Goal: Task Accomplishment & Management: Use online tool/utility

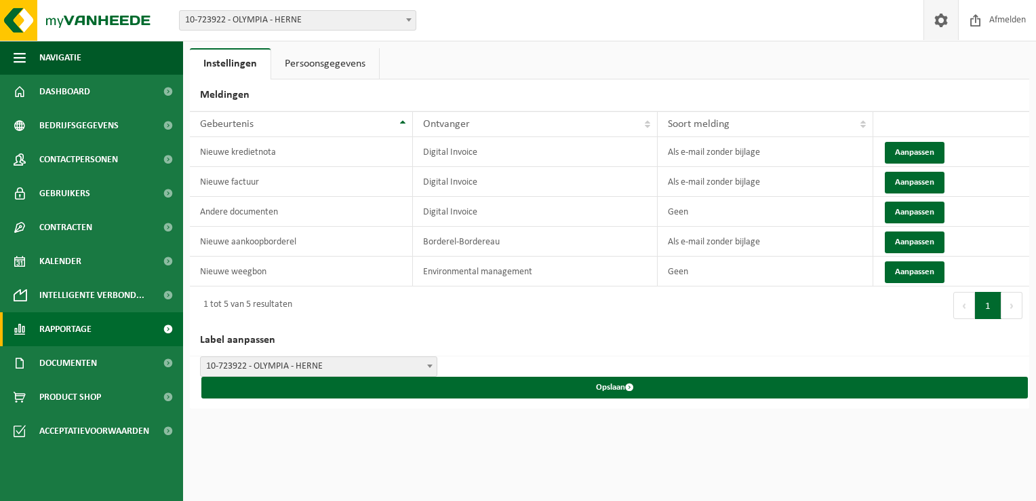
click at [106, 334] on link "Rapportage" at bounding box center [91, 329] width 183 height 34
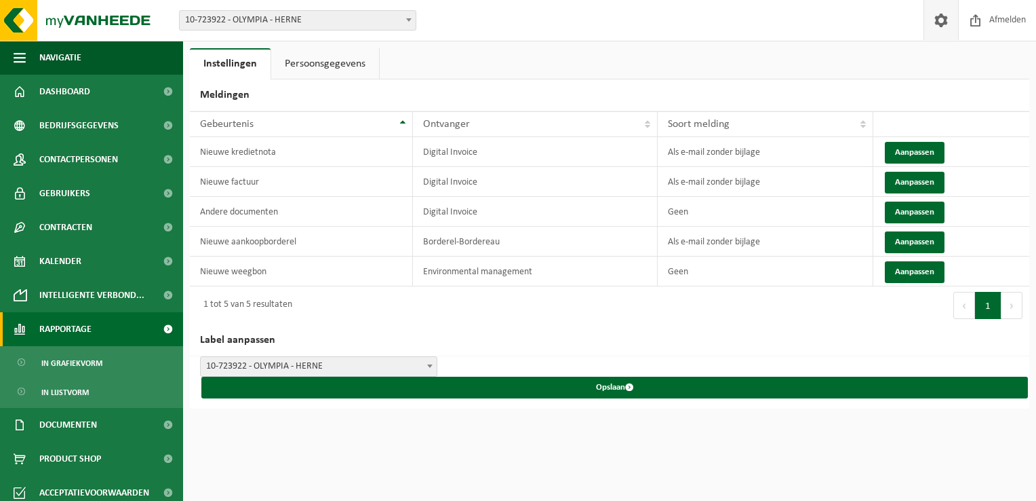
click at [91, 332] on span "Rapportage" at bounding box center [65, 329] width 52 height 34
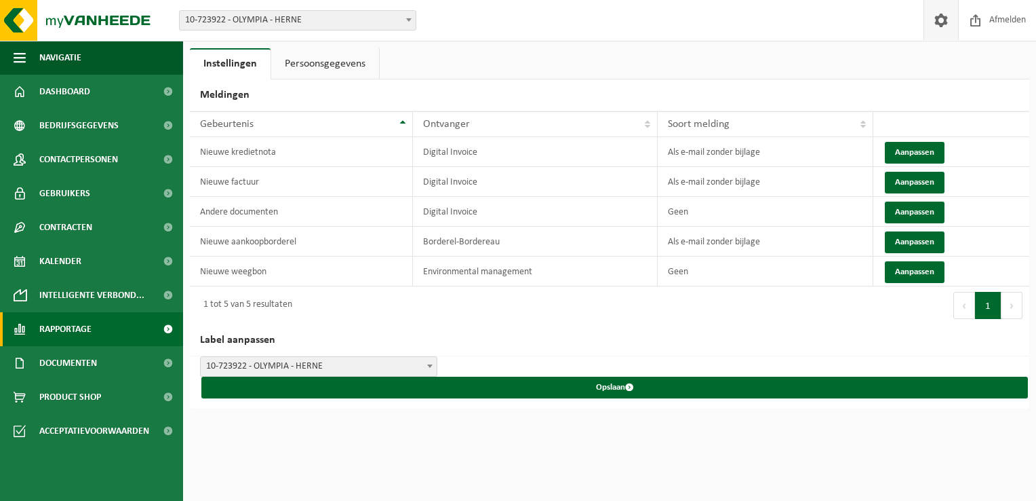
click at [107, 332] on link "Rapportage" at bounding box center [91, 329] width 183 height 34
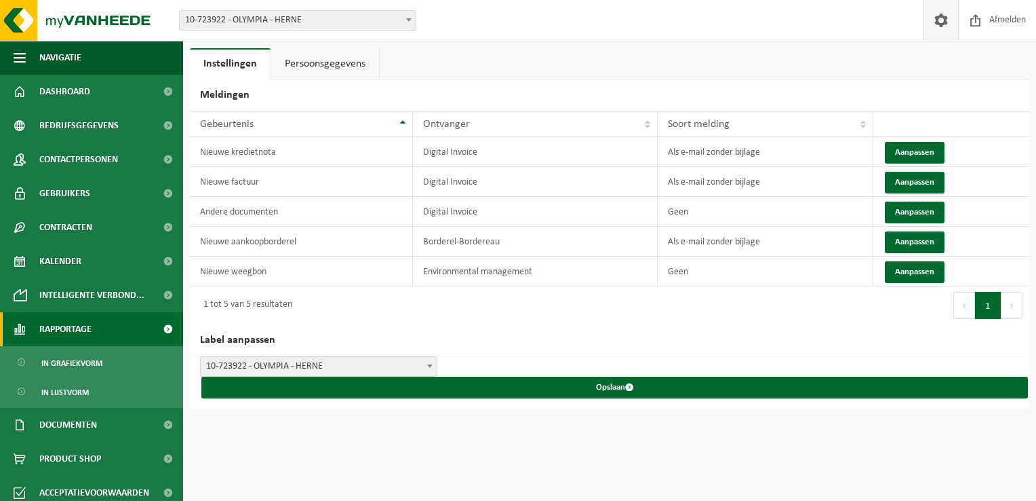
click at [155, 330] on span at bounding box center [168, 329] width 31 height 34
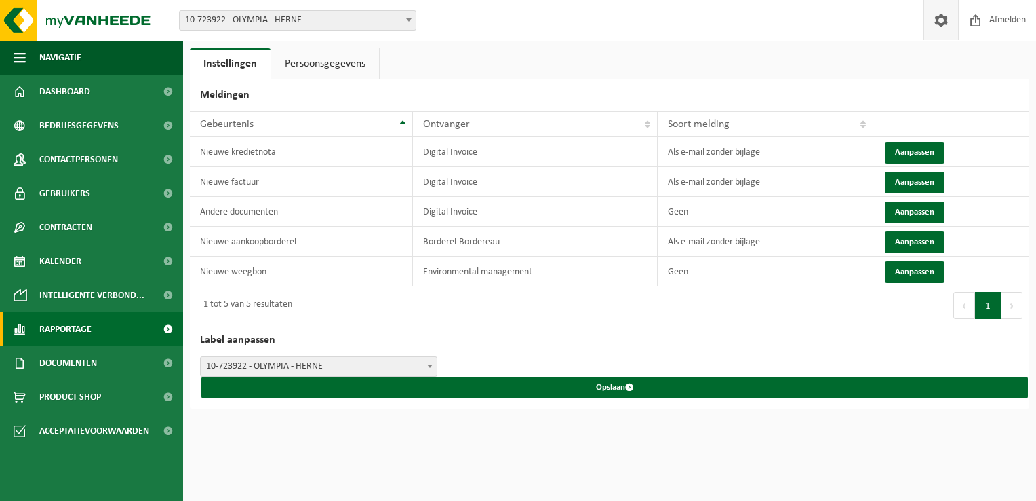
click at [163, 324] on span at bounding box center [168, 329] width 31 height 34
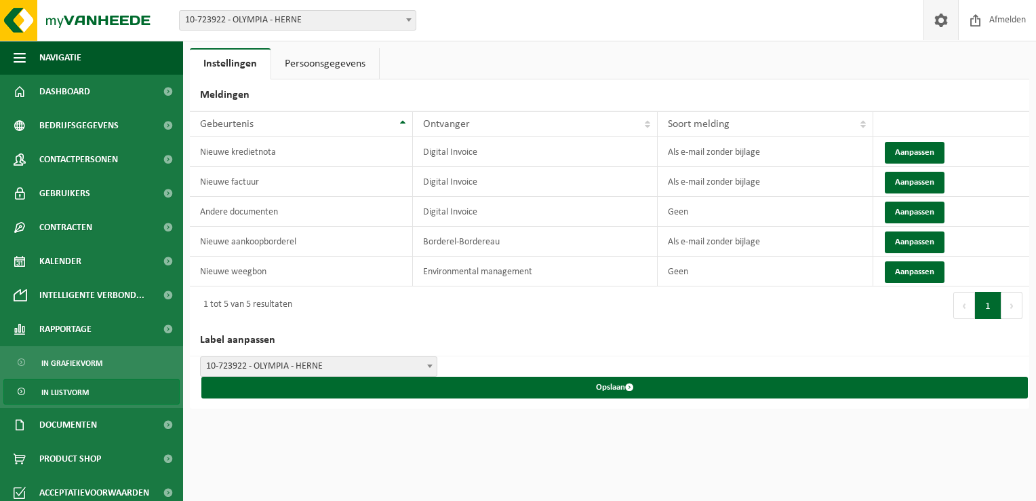
click at [134, 381] on link "In lijstvorm" at bounding box center [91, 391] width 176 height 26
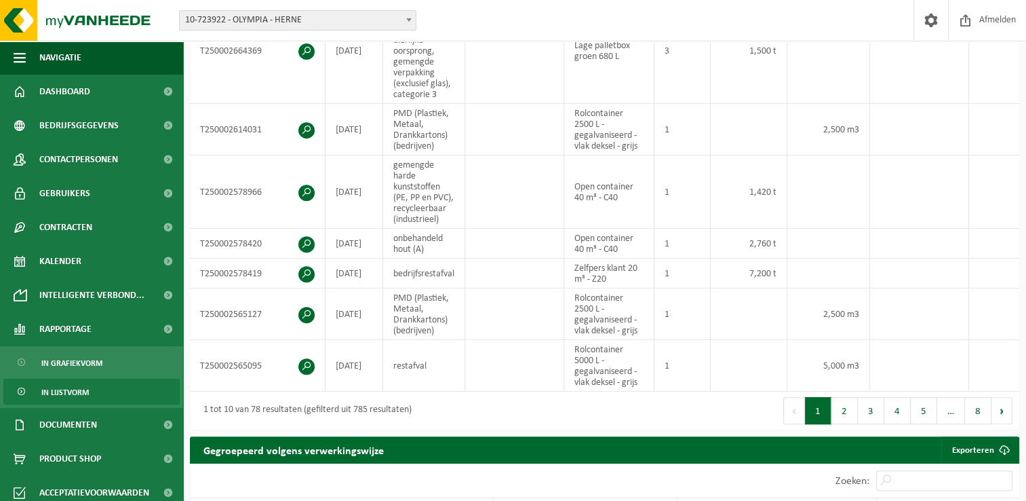
scroll to position [577, 0]
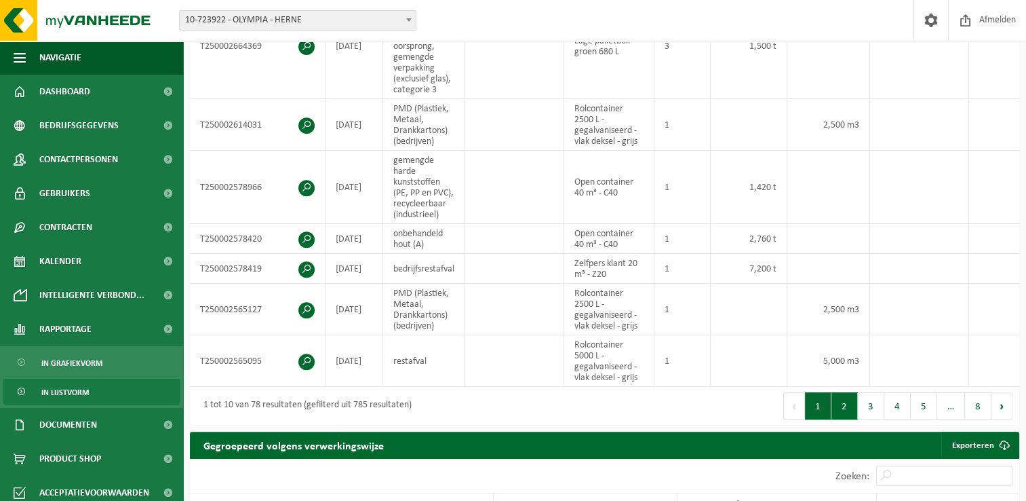
click at [849, 409] on button "2" at bounding box center [845, 405] width 26 height 27
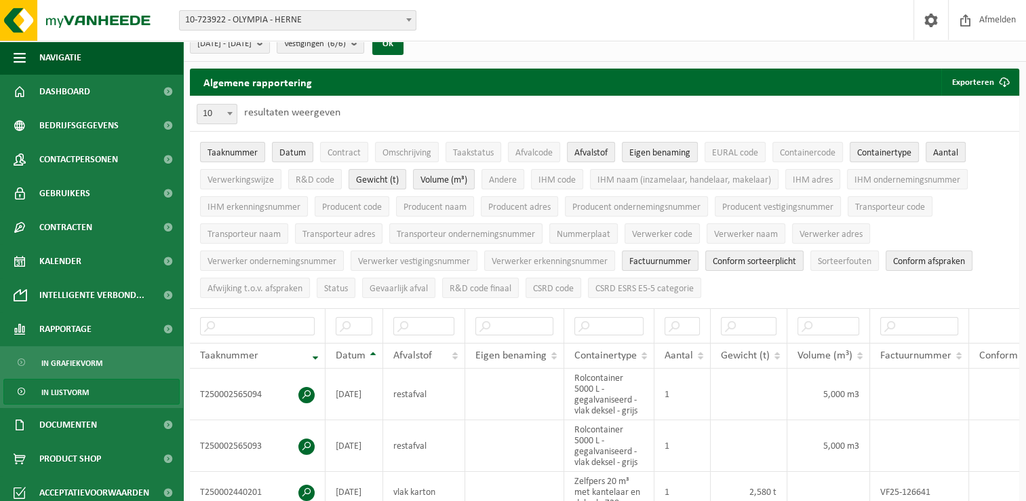
scroll to position [26, 0]
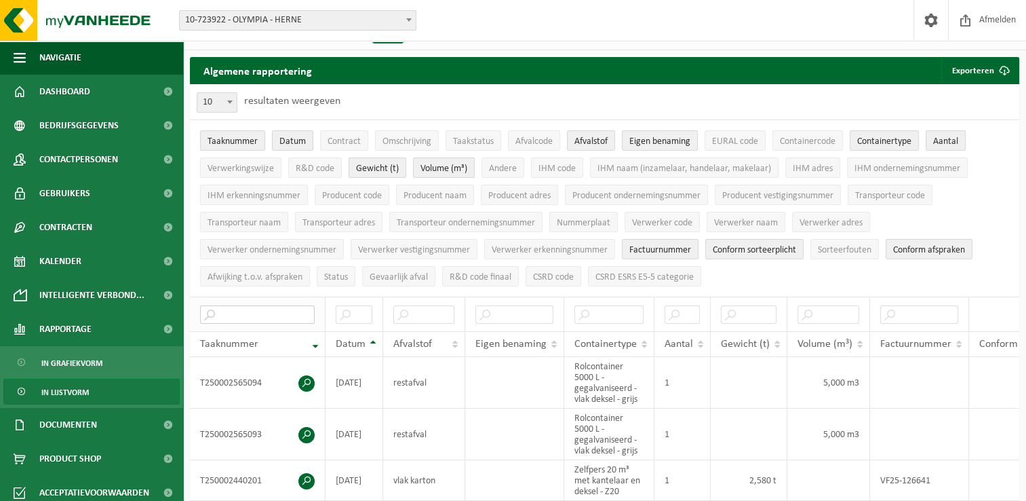
click at [282, 309] on input "text" at bounding box center [257, 314] width 115 height 18
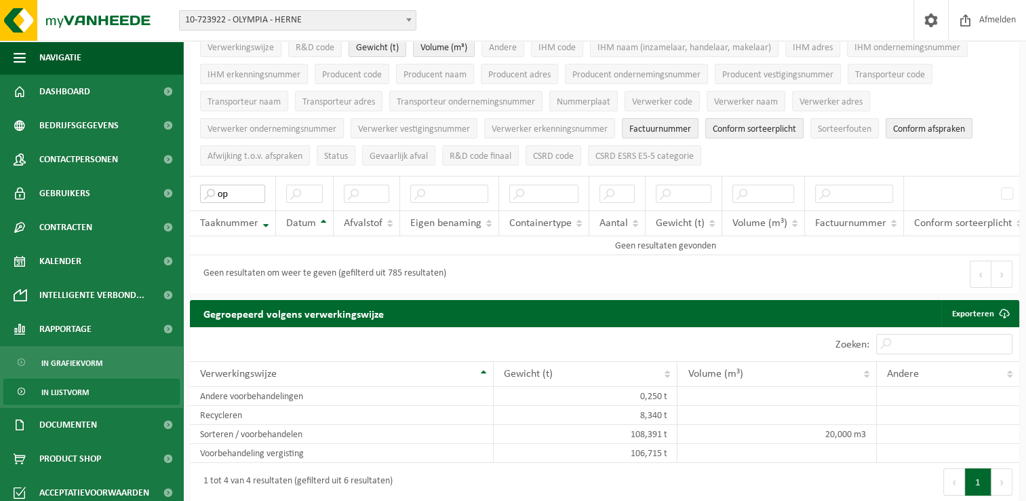
scroll to position [0, 0]
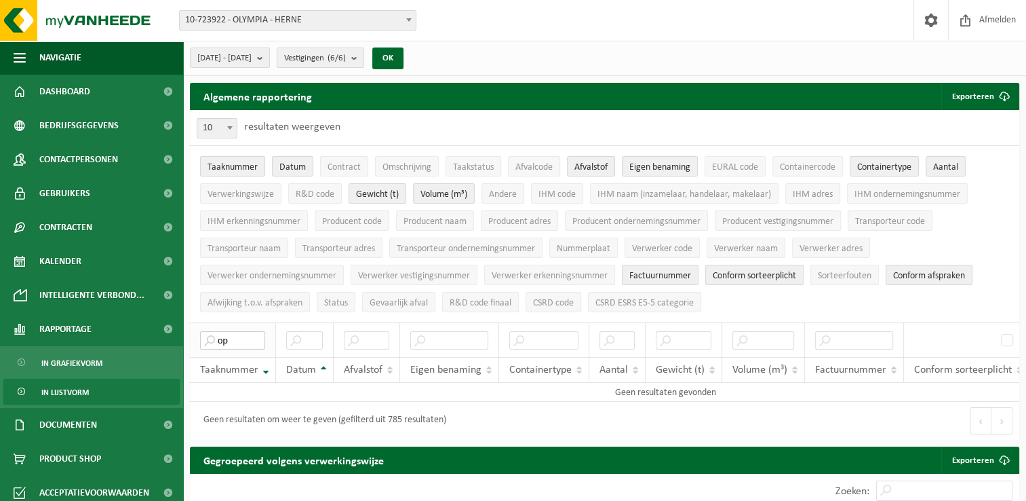
type input "o"
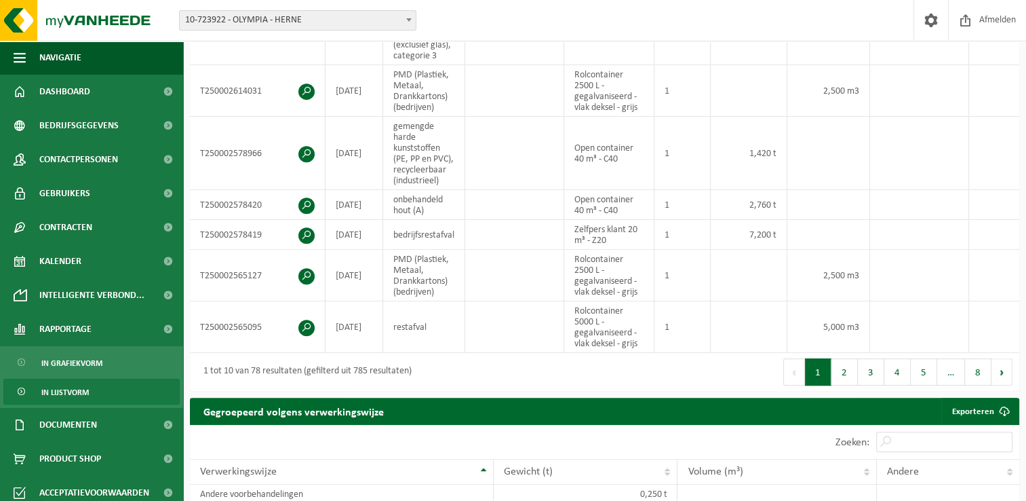
scroll to position [623, 0]
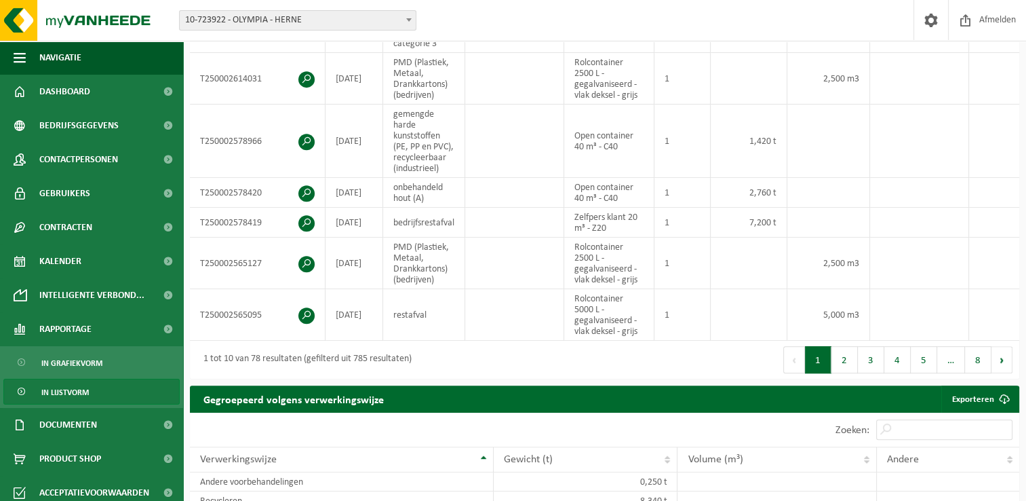
click at [816, 336] on div "Taaknummer Datum Afvalstof Eigen benaming Containertype Aantal Gewicht (t) Volu…" at bounding box center [605, 20] width 830 height 641
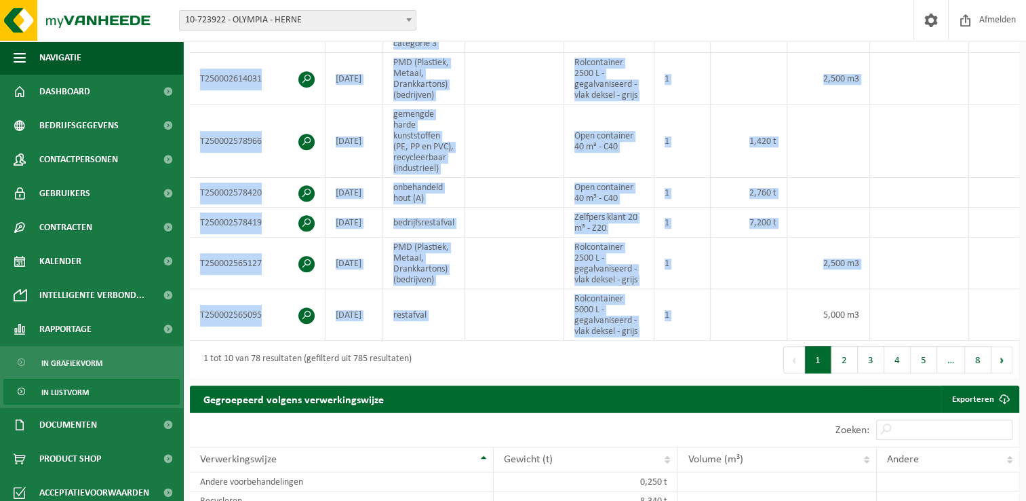
scroll to position [0, 0]
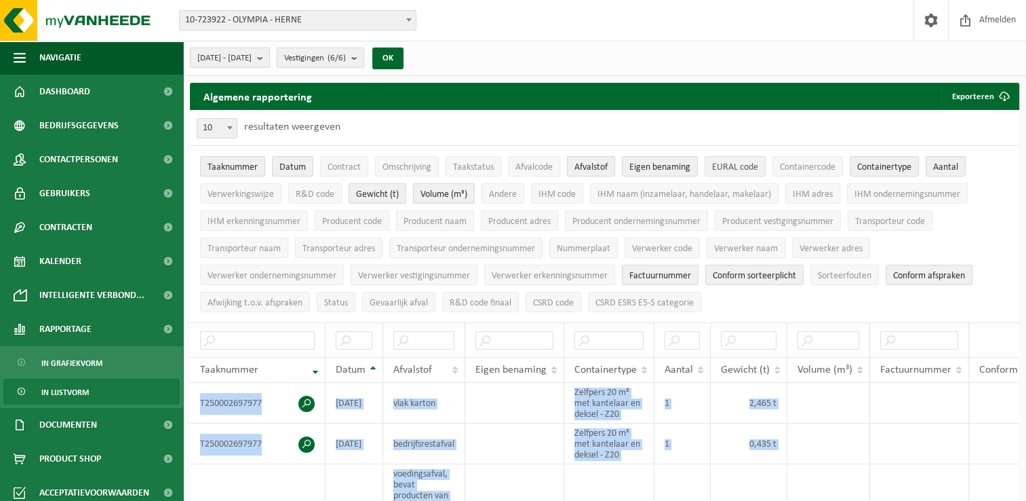
click at [707, 171] on button "EURAL code" at bounding box center [735, 166] width 61 height 20
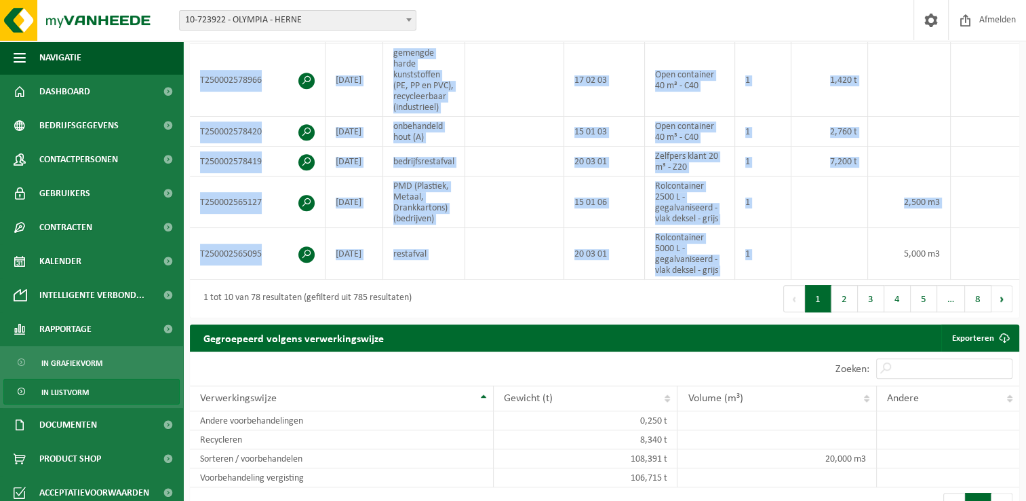
scroll to position [720, 0]
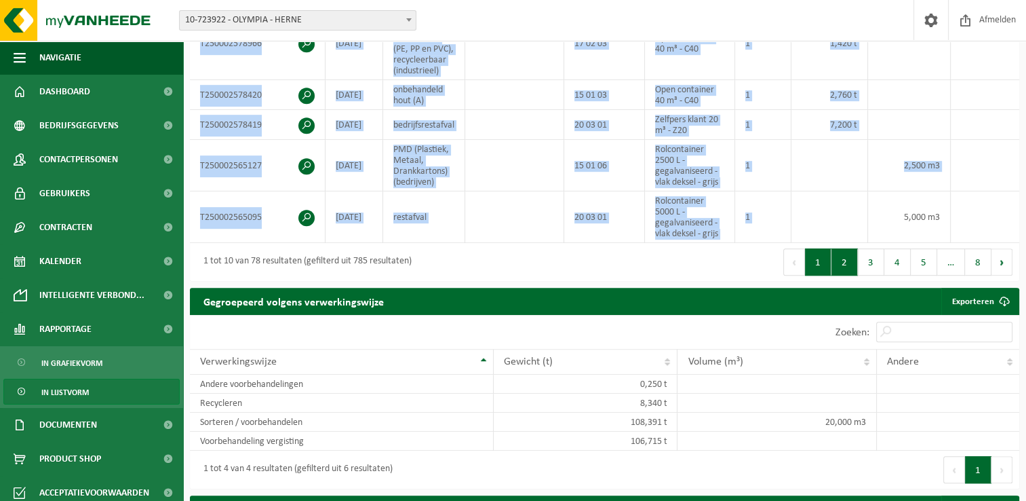
click at [844, 273] on button "2" at bounding box center [845, 261] width 26 height 27
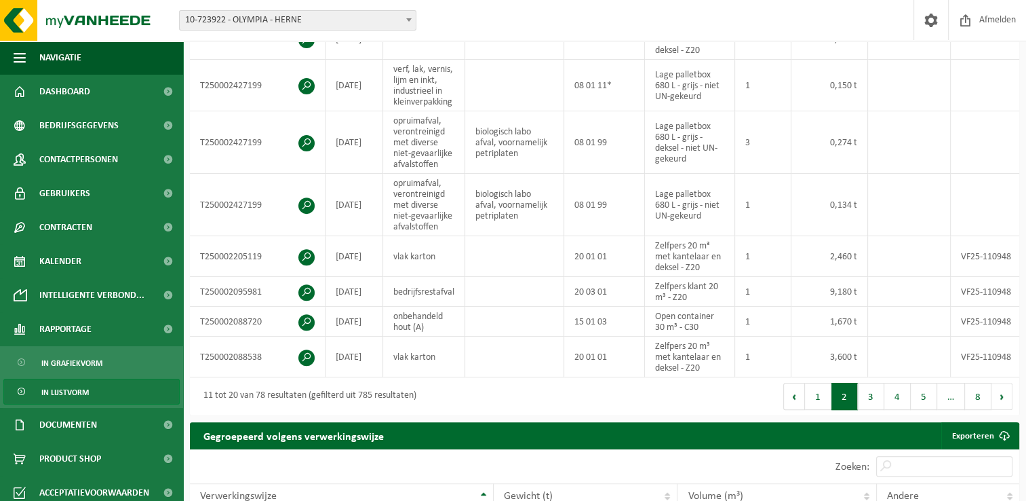
scroll to position [452, 0]
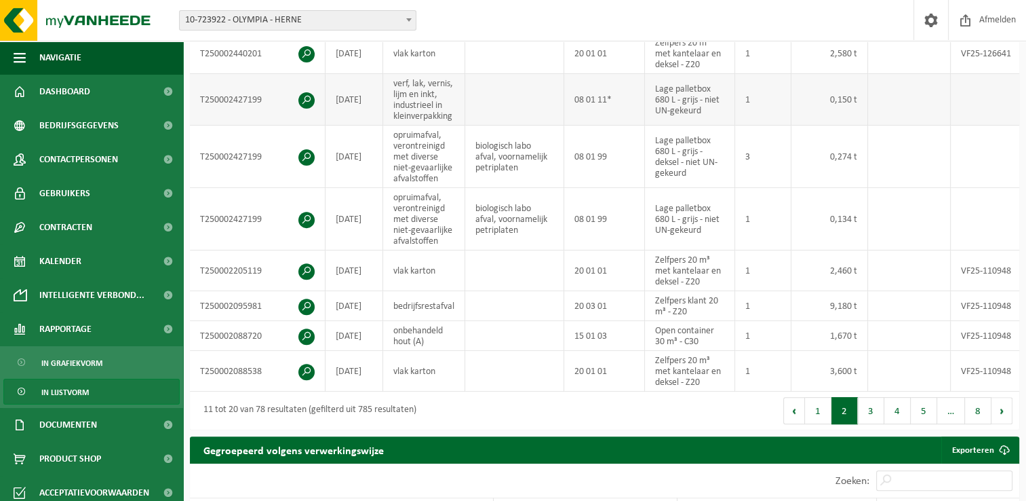
click at [482, 88] on td at bounding box center [514, 100] width 99 height 52
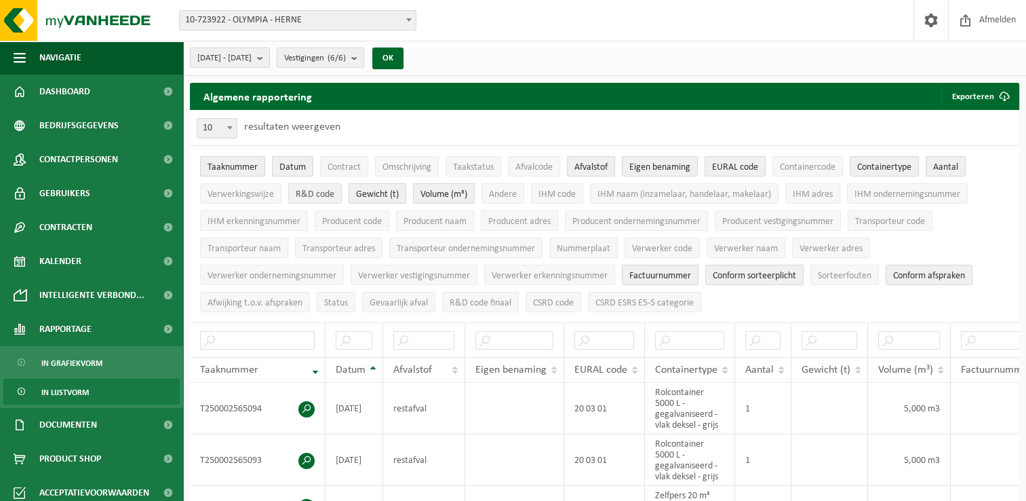
click at [320, 194] on span "R&D code" at bounding box center [315, 194] width 39 height 10
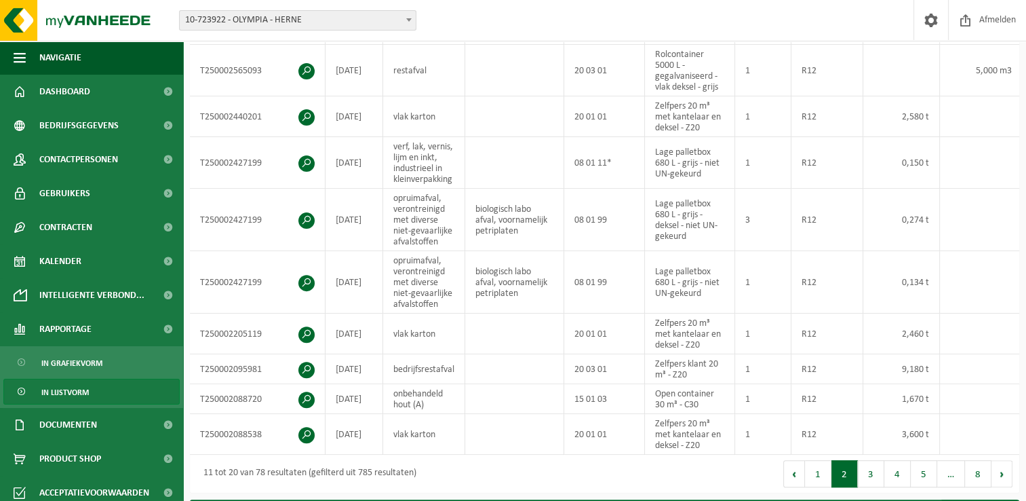
scroll to position [401, 0]
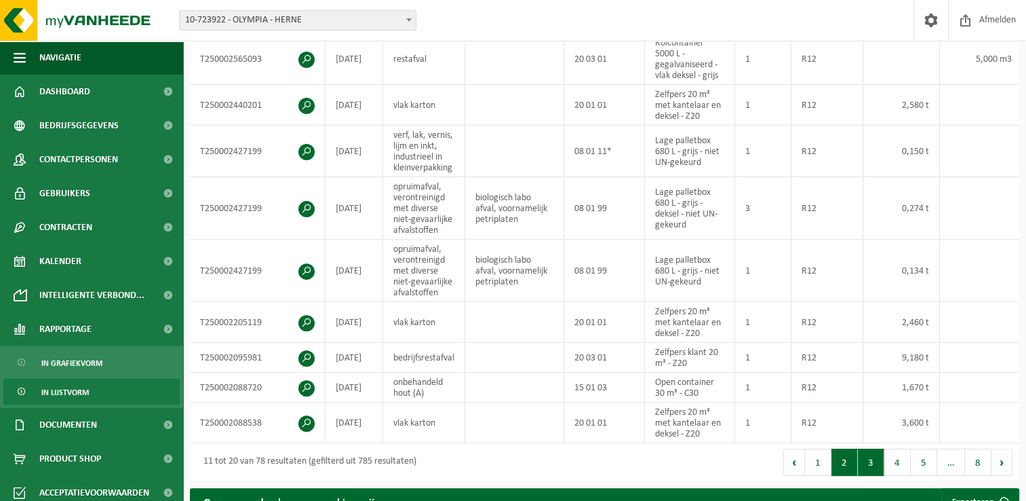
click at [877, 467] on button "3" at bounding box center [871, 461] width 26 height 27
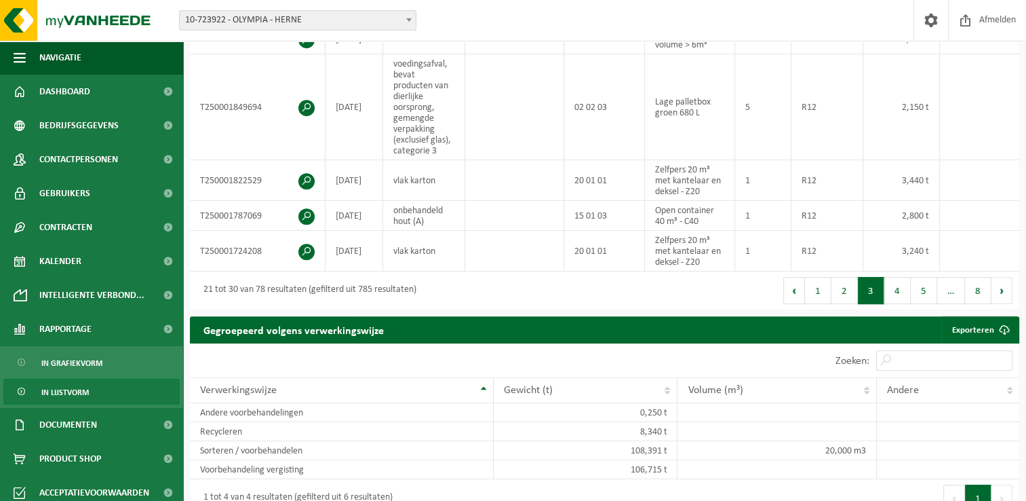
scroll to position [587, 0]
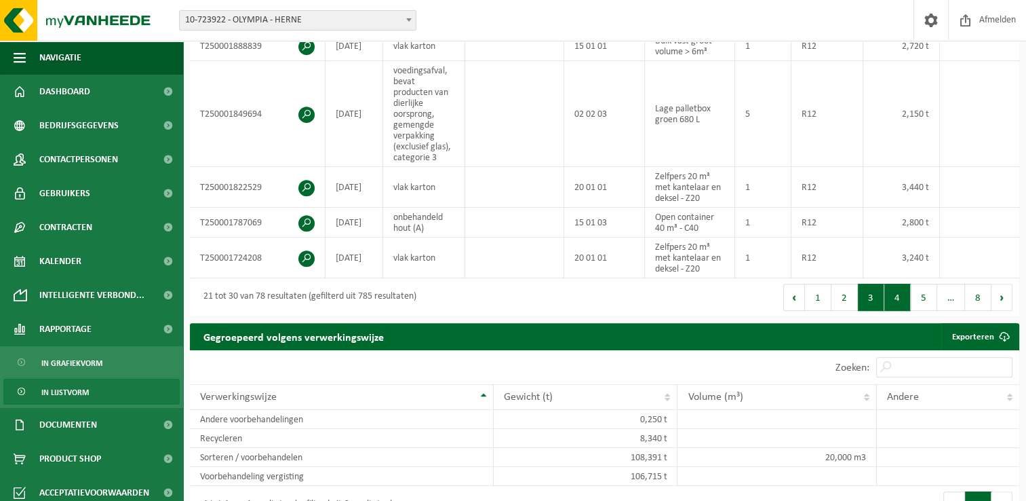
click at [893, 311] on button "4" at bounding box center [897, 297] width 26 height 27
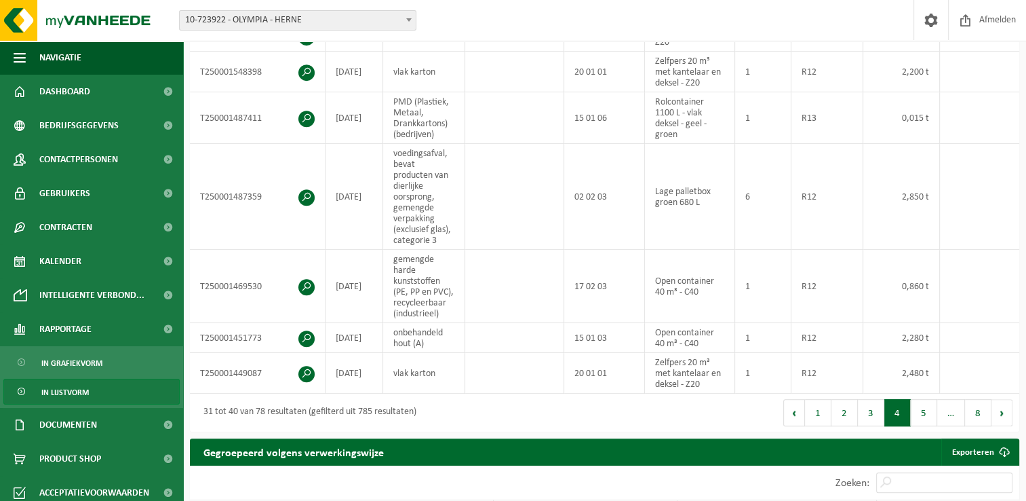
scroll to position [646, 0]
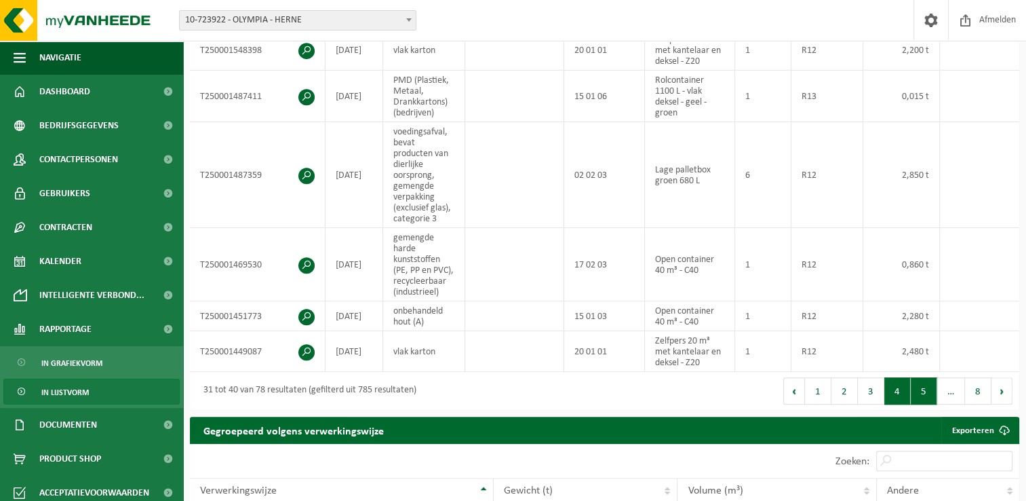
click at [916, 393] on button "5" at bounding box center [924, 390] width 26 height 27
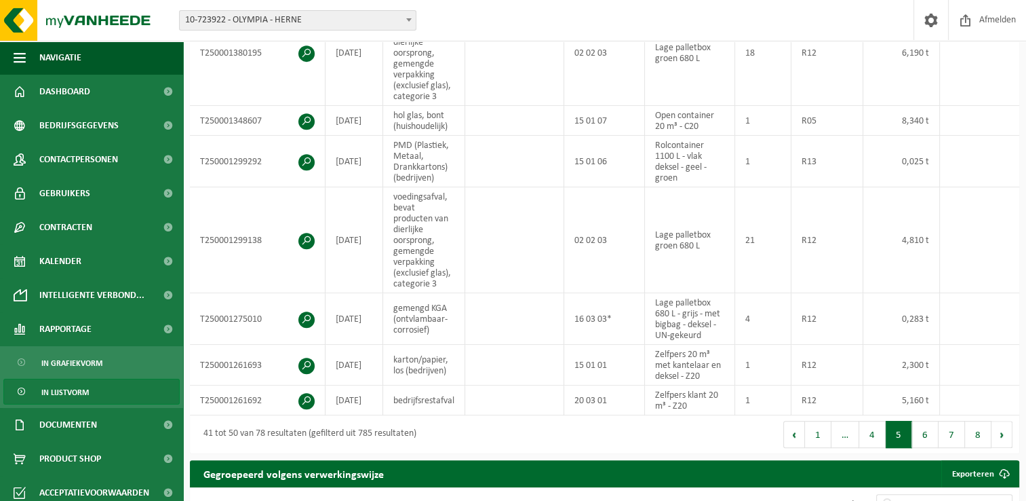
click at [986, 453] on div "Eerste Vorige 1 … 4 5 6 7 8 Volgende Laatste" at bounding box center [812, 434] width 415 height 38
click at [979, 440] on button "8" at bounding box center [978, 434] width 26 height 27
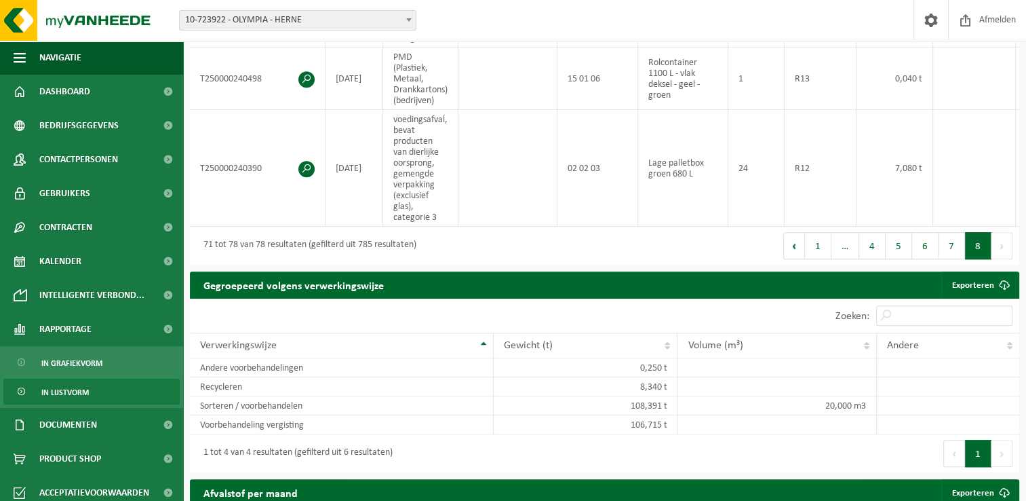
scroll to position [925, 0]
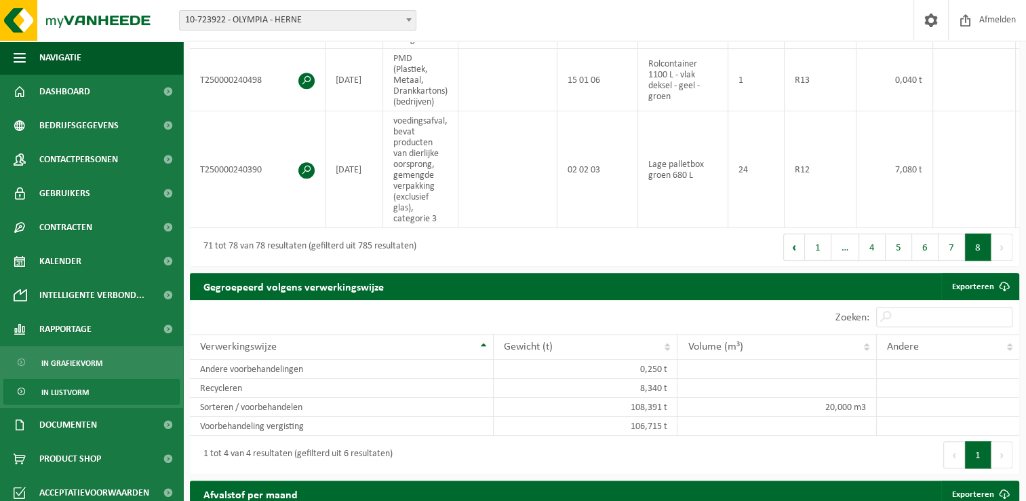
click at [1000, 254] on button "Volgende" at bounding box center [1002, 246] width 21 height 27
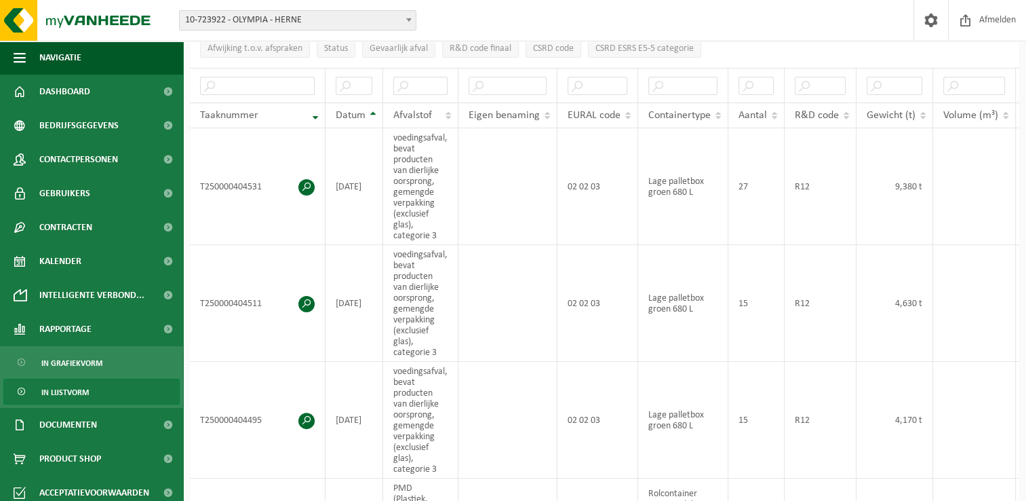
scroll to position [252, 0]
click at [423, 83] on input "text" at bounding box center [420, 88] width 54 height 18
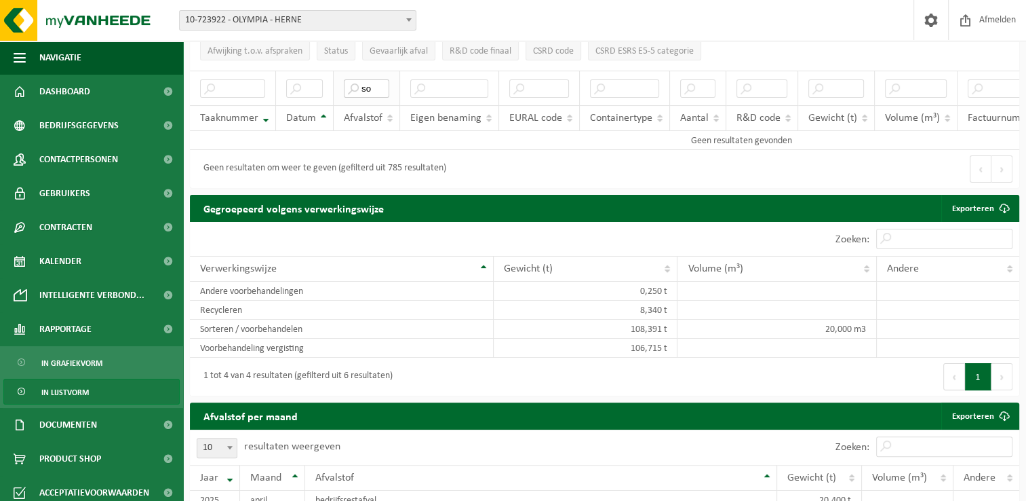
type input "s"
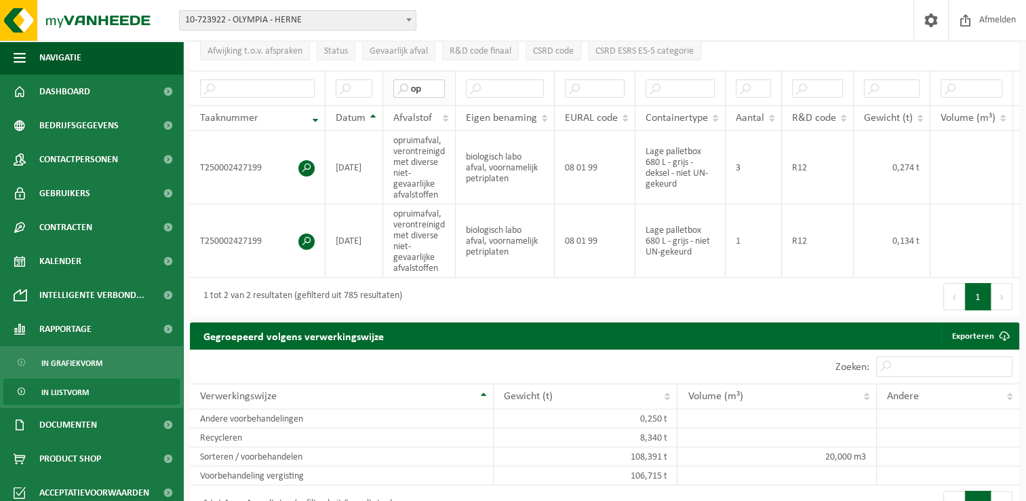
drag, startPoint x: 425, startPoint y: 83, endPoint x: 410, endPoint y: 81, distance: 15.1
click at [410, 81] on input "op" at bounding box center [419, 88] width 52 height 18
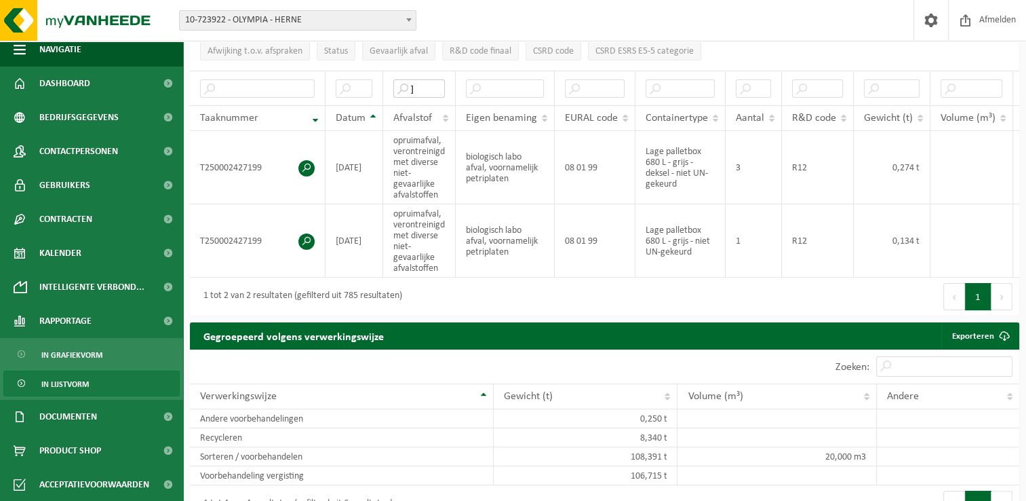
type input "]"
